Goal: Task Accomplishment & Management: Complete application form

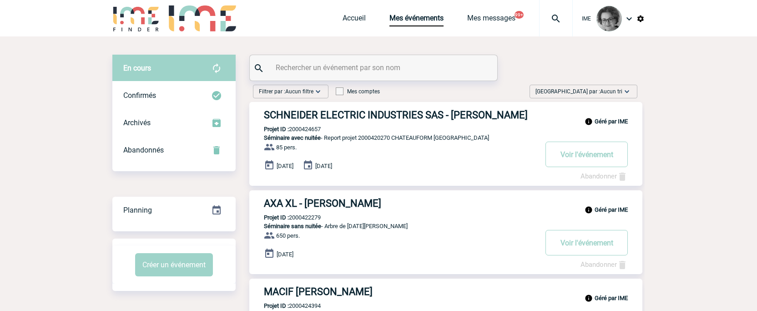
click at [418, 64] on input "text" at bounding box center [375, 67] width 203 height 13
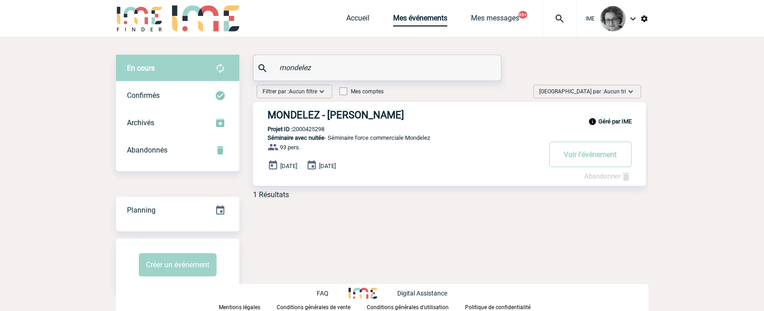
type input "mondelez"
drag, startPoint x: 400, startPoint y: 293, endPoint x: 401, endPoint y: 275, distance: 17.4
click at [401, 293] on p "Digital Assistance" at bounding box center [422, 292] width 50 height 7
click at [396, 246] on body "IME Accueil Mes événements" at bounding box center [382, 155] width 764 height 311
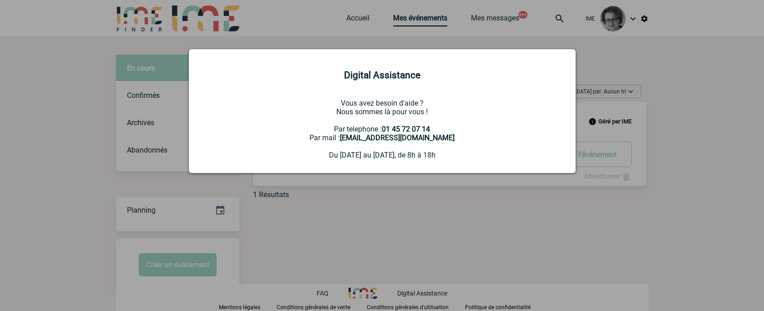
click at [400, 224] on div at bounding box center [382, 155] width 764 height 311
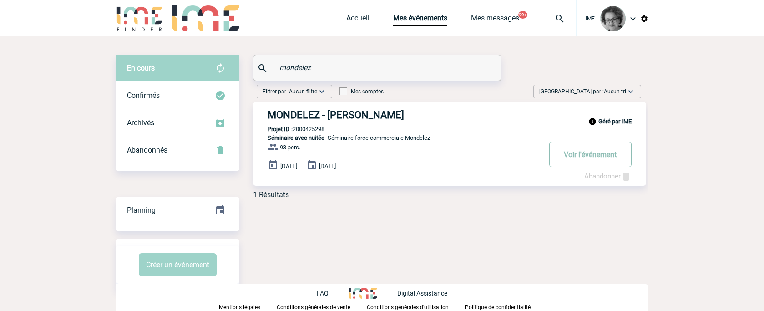
click at [584, 158] on button "Voir l'événement" at bounding box center [590, 154] width 82 height 25
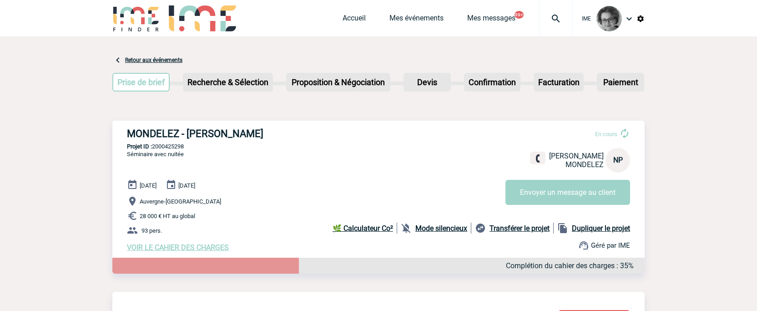
click at [589, 228] on b "Dupliquer le projet" at bounding box center [601, 228] width 58 height 9
select select "1"
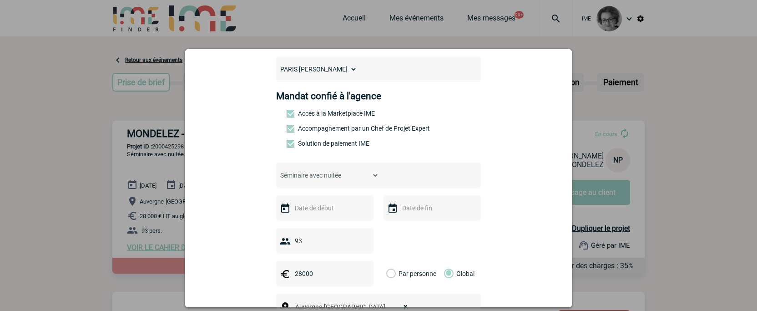
scroll to position [91, 0]
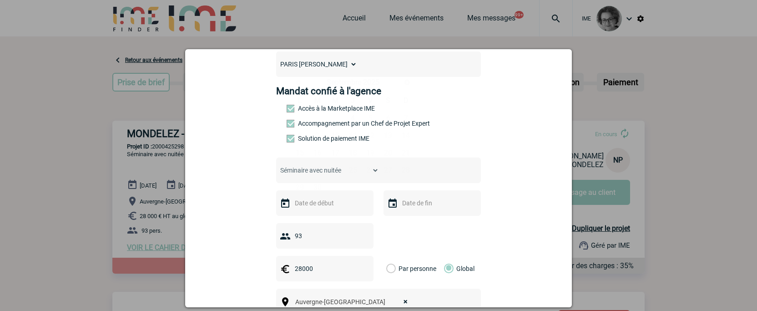
click at [347, 208] on input "text" at bounding box center [324, 203] width 63 height 12
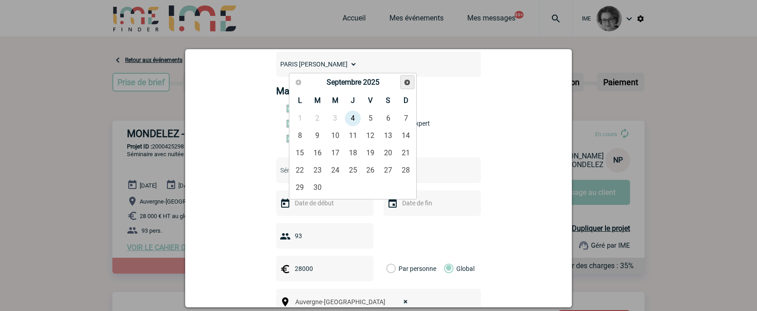
click at [410, 83] on span "Suivant" at bounding box center [407, 82] width 7 height 7
click at [335, 186] on link "26" at bounding box center [335, 187] width 17 height 16
type input "[DATE]"
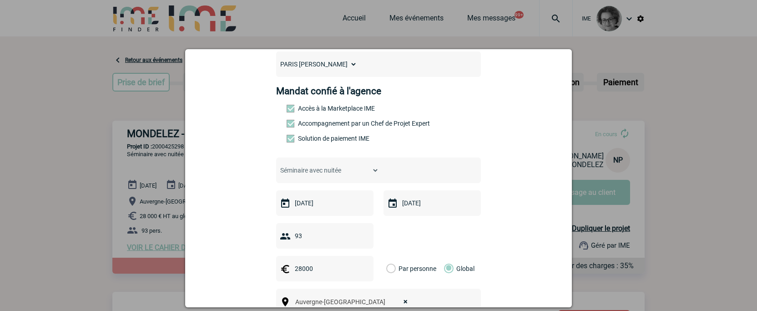
click at [352, 239] on input "93" at bounding box center [333, 236] width 81 height 12
drag, startPoint x: 352, startPoint y: 239, endPoint x: 171, endPoint y: 214, distance: 182.4
type input "10"
drag, startPoint x: 313, startPoint y: 270, endPoint x: 277, endPoint y: 270, distance: 36.4
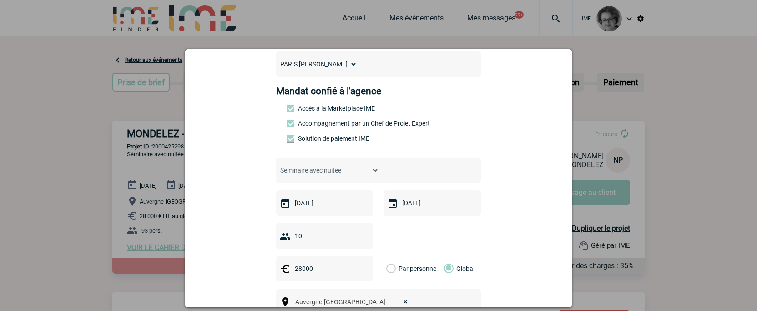
click at [277, 270] on div "28000" at bounding box center [324, 268] width 97 height 25
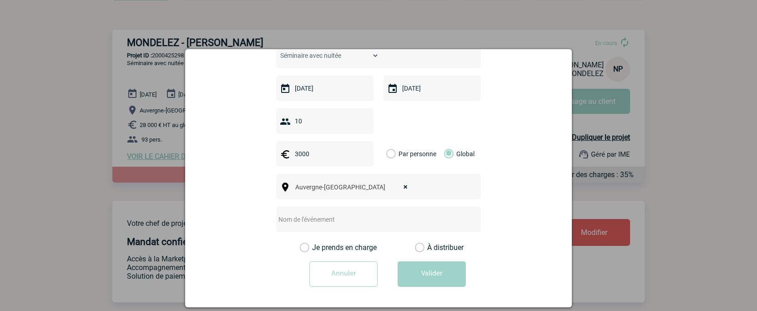
type input "3000"
click at [336, 219] on input "text" at bounding box center [366, 219] width 181 height 12
type input "Codir Mondelez"
click at [315, 246] on label "Je prends en charge" at bounding box center [307, 247] width 15 height 9
click at [0, 0] on input "Je prends en charge" at bounding box center [0, 0] width 0 height 0
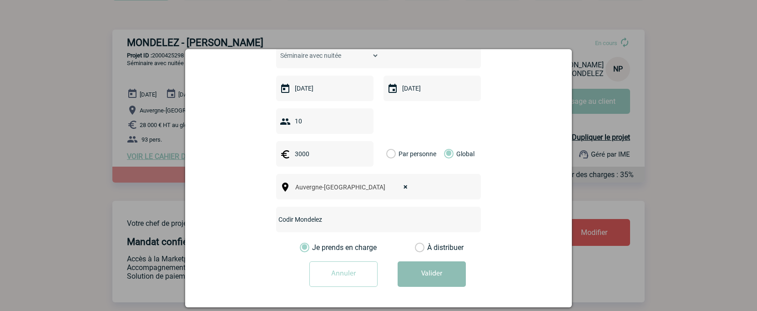
click at [439, 271] on button "Valider" at bounding box center [432, 273] width 68 height 25
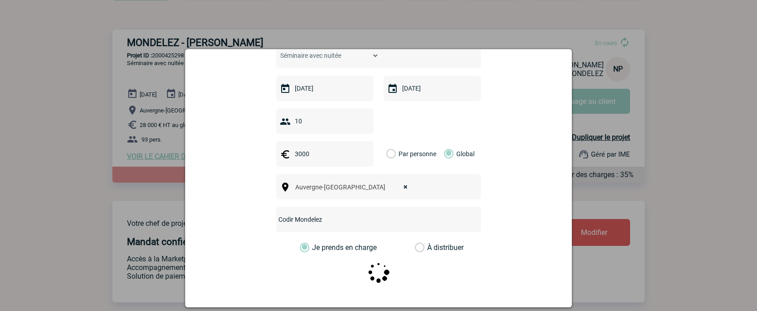
scroll to position [0, 0]
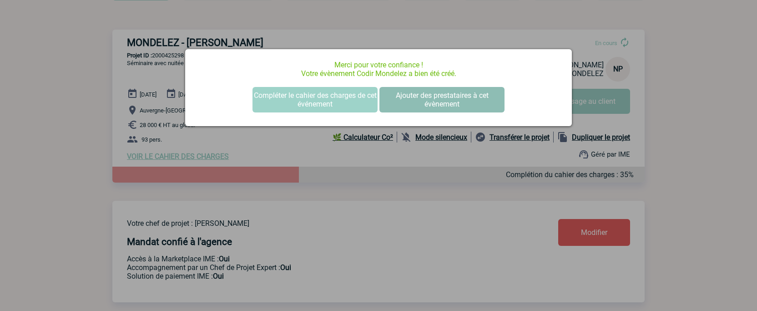
click at [428, 106] on button "Ajouter des prestataires à cet évènement" at bounding box center [442, 99] width 125 height 25
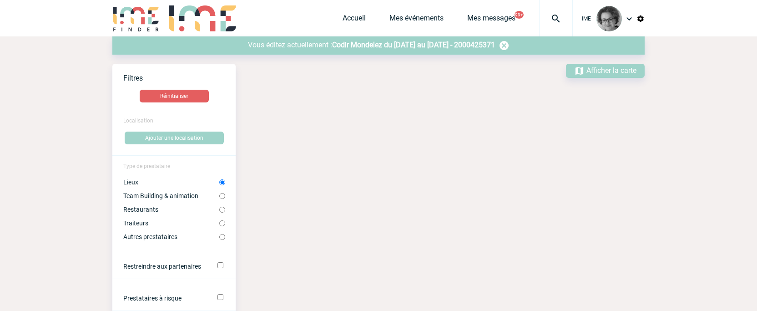
click at [396, 43] on span "Codir Mondelez du 26 Novembre 2025 au 27 Novembre 2025 - 2000425371" at bounding box center [413, 45] width 163 height 9
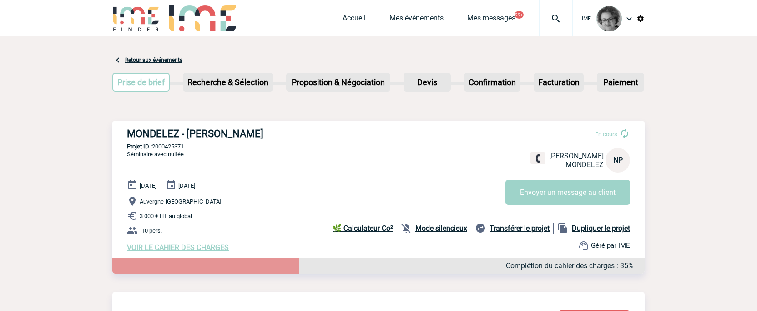
drag, startPoint x: 190, startPoint y: 149, endPoint x: 154, endPoint y: 150, distance: 35.5
click at [154, 150] on p "Projet ID : 2000425371" at bounding box center [378, 146] width 533 height 7
copy p "2000425371"
drag, startPoint x: 187, startPoint y: 148, endPoint x: 154, endPoint y: 148, distance: 33.2
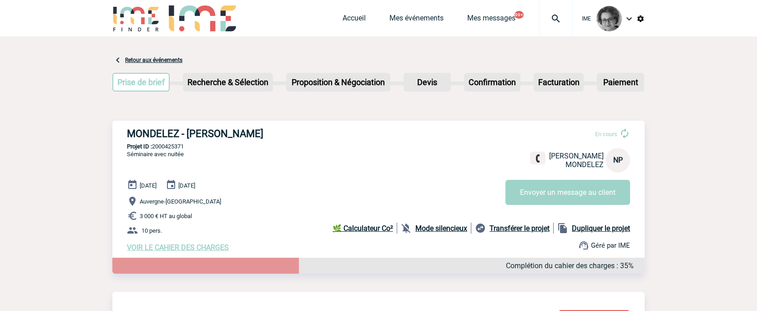
click at [154, 148] on p "Projet ID : 2000425371" at bounding box center [378, 146] width 533 height 7
copy p "2000425371"
click at [249, 136] on h3 "MONDELEZ - [PERSON_NAME]" at bounding box center [263, 133] width 273 height 11
drag, startPoint x: 249, startPoint y: 136, endPoint x: 133, endPoint y: 131, distance: 116.2
click at [133, 131] on h3 "MONDELEZ - [PERSON_NAME]" at bounding box center [263, 133] width 273 height 11
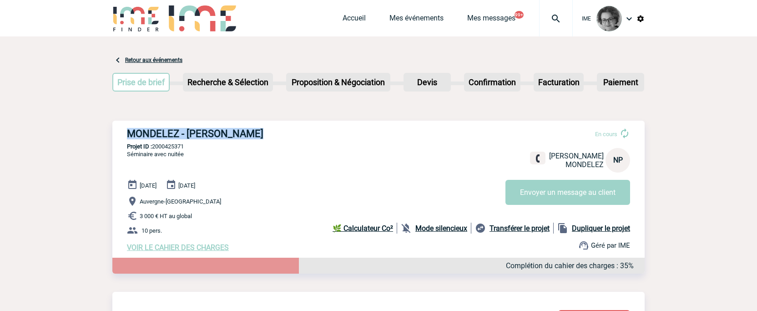
copy div "MONDELEZ - [PERSON_NAME]"
click at [319, 214] on p "3 000 € HT au global" at bounding box center [386, 215] width 518 height 11
